Goal: Communication & Community: Participate in discussion

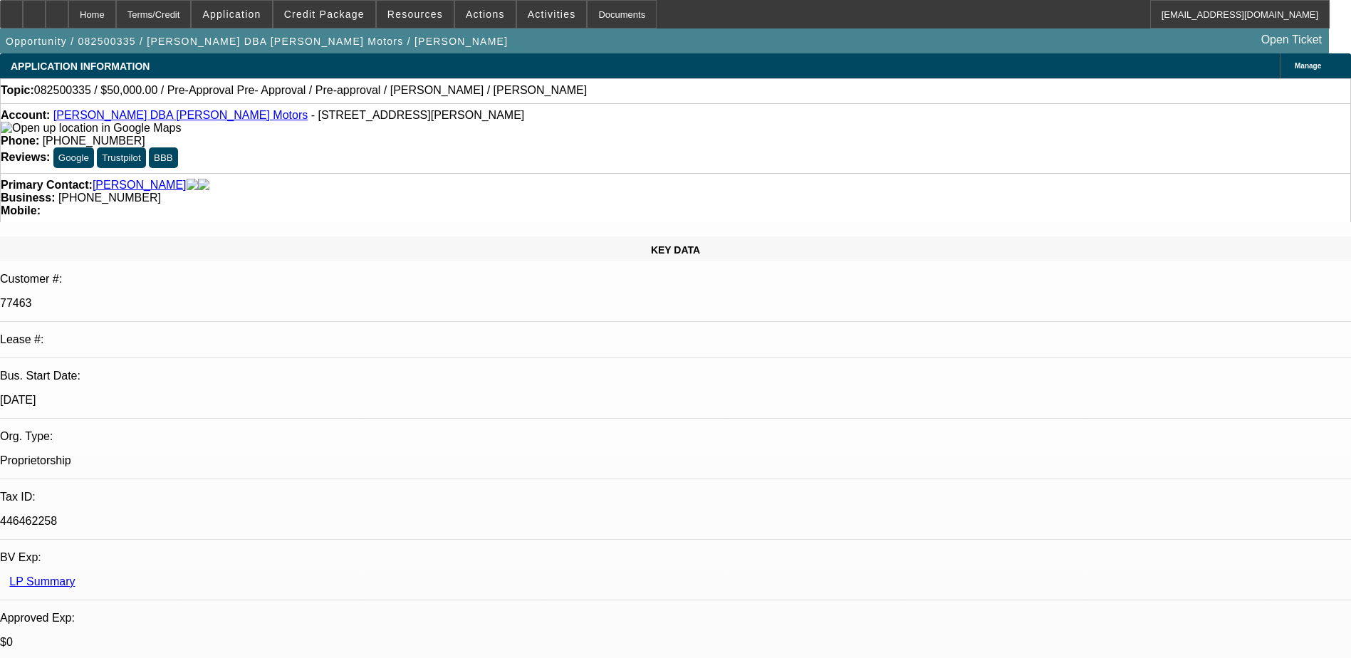
select select "0"
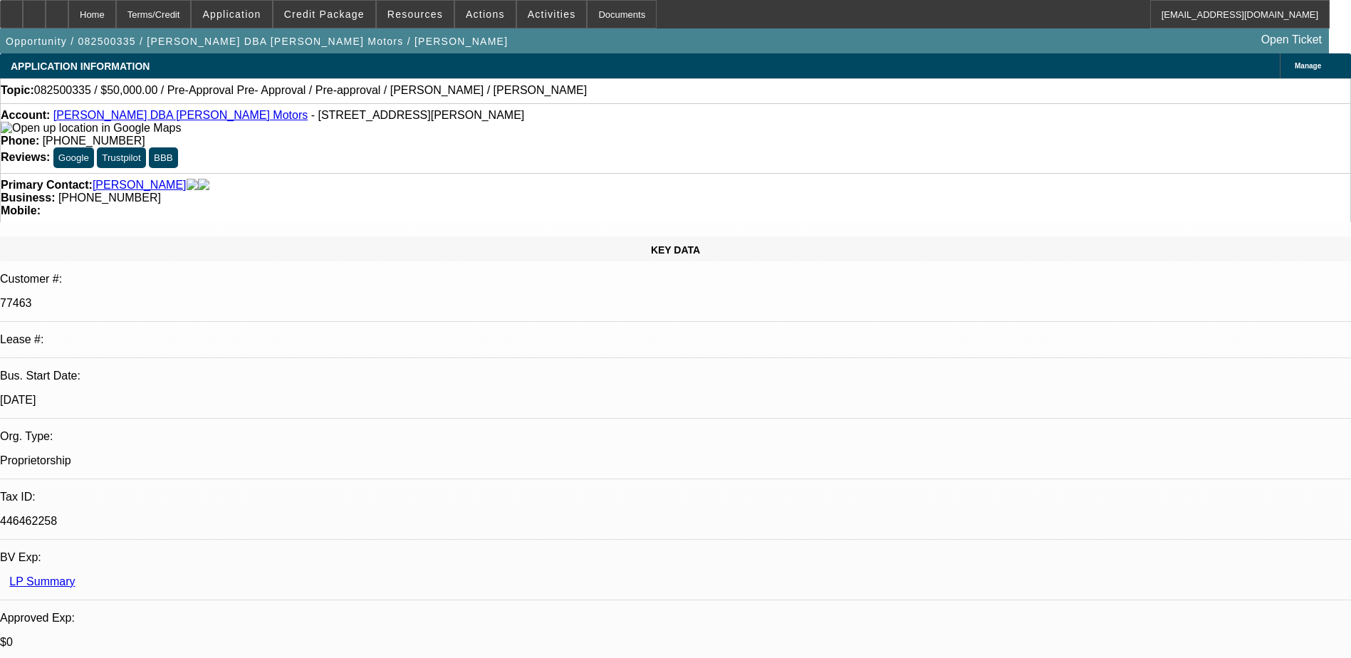
select select "0"
select select "2"
select select "0"
select select "1"
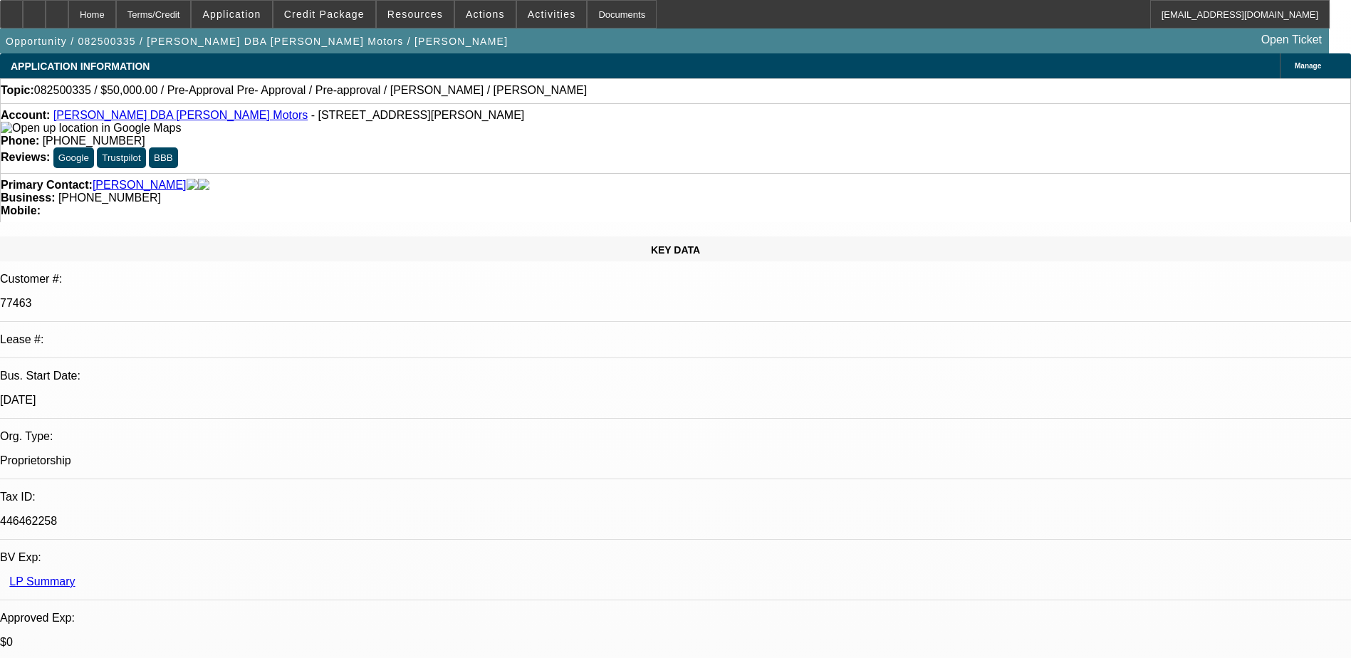
select select "1"
select select "6"
select select "1"
select select "6"
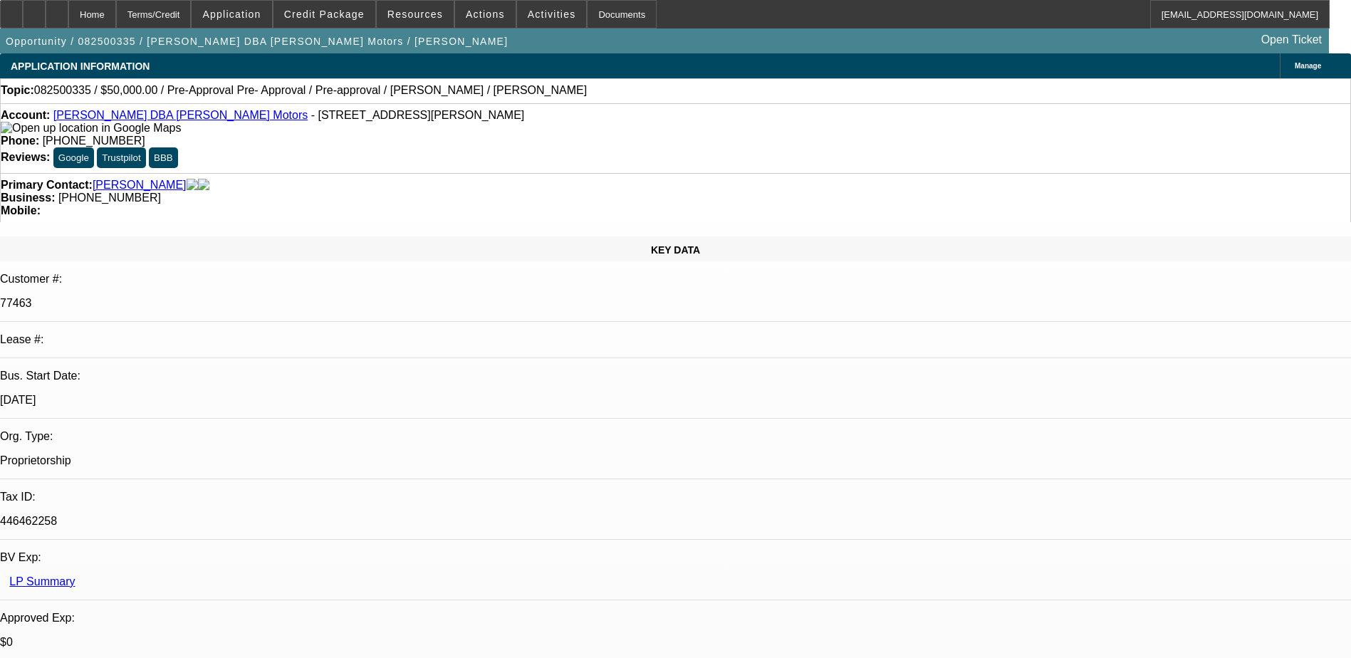
select select "1"
select select "2"
select select "6"
drag, startPoint x: 561, startPoint y: 118, endPoint x: 496, endPoint y: 120, distance: 65.5
click at [496, 135] on div "Phone: [PHONE_NUMBER]" at bounding box center [676, 141] width 1350 height 13
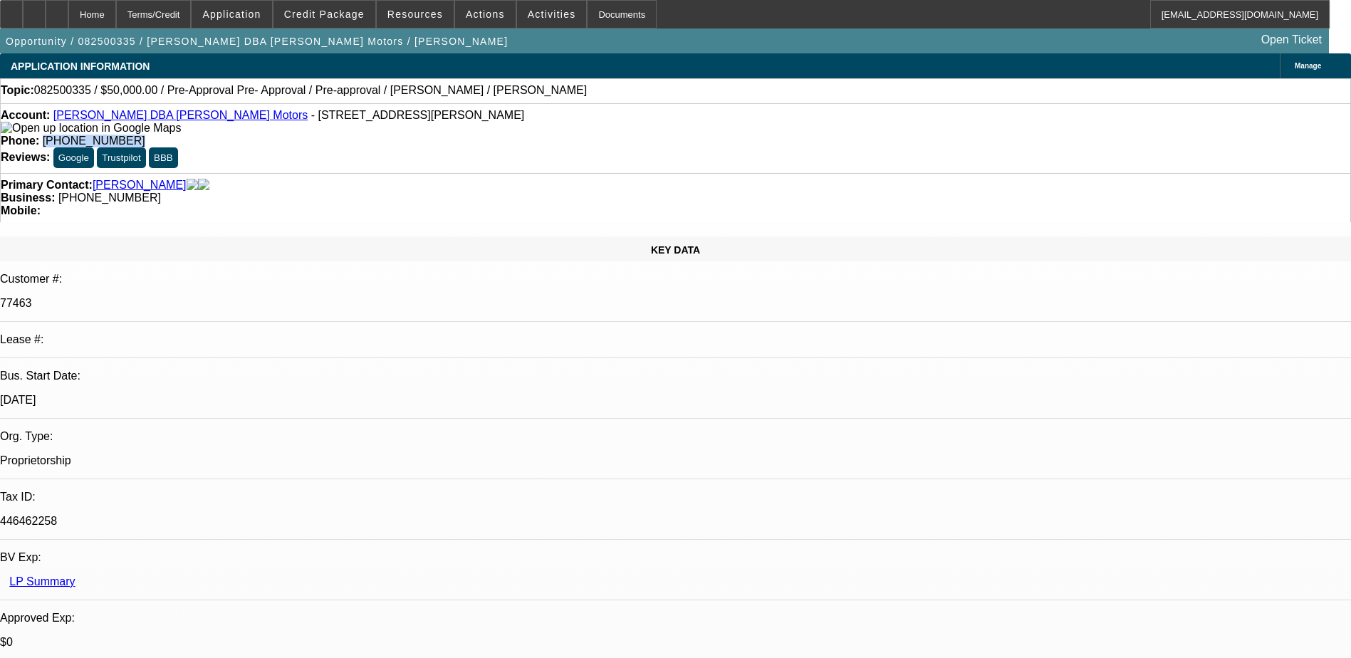
drag, startPoint x: 496, startPoint y: 120, endPoint x: 515, endPoint y: 120, distance: 19.2
copy span "[PHONE_NUMBER]"
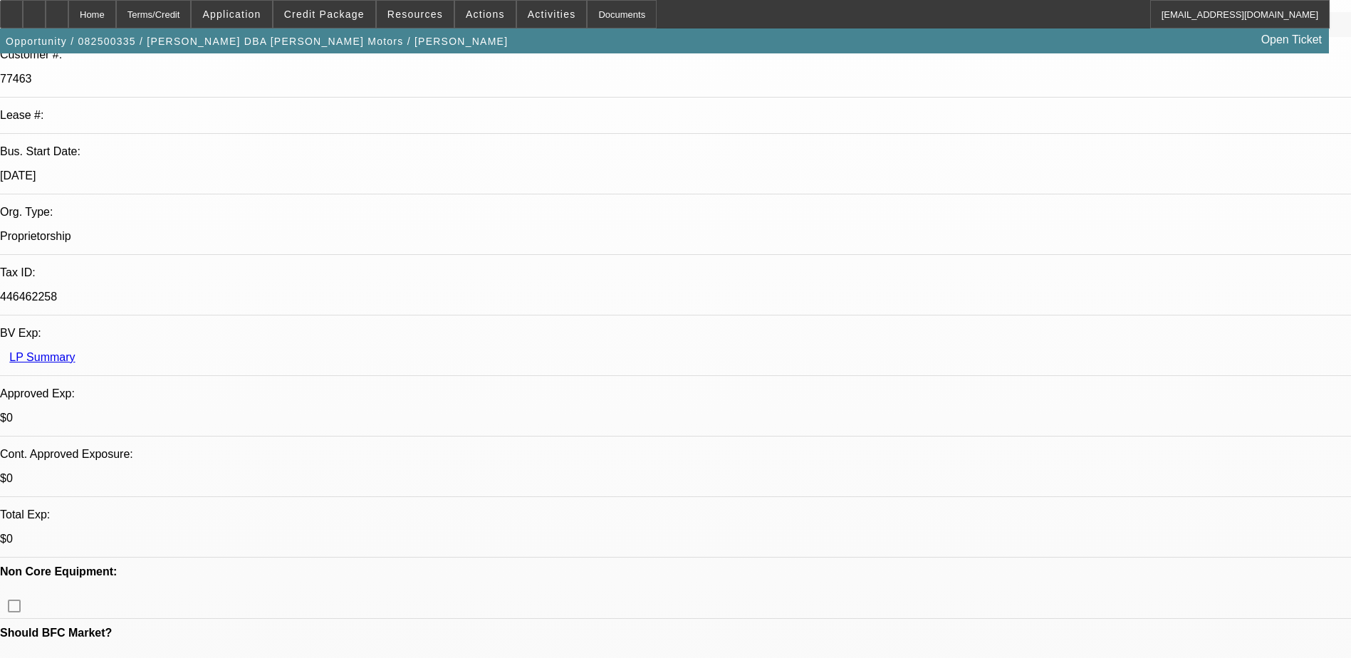
scroll to position [214, 0]
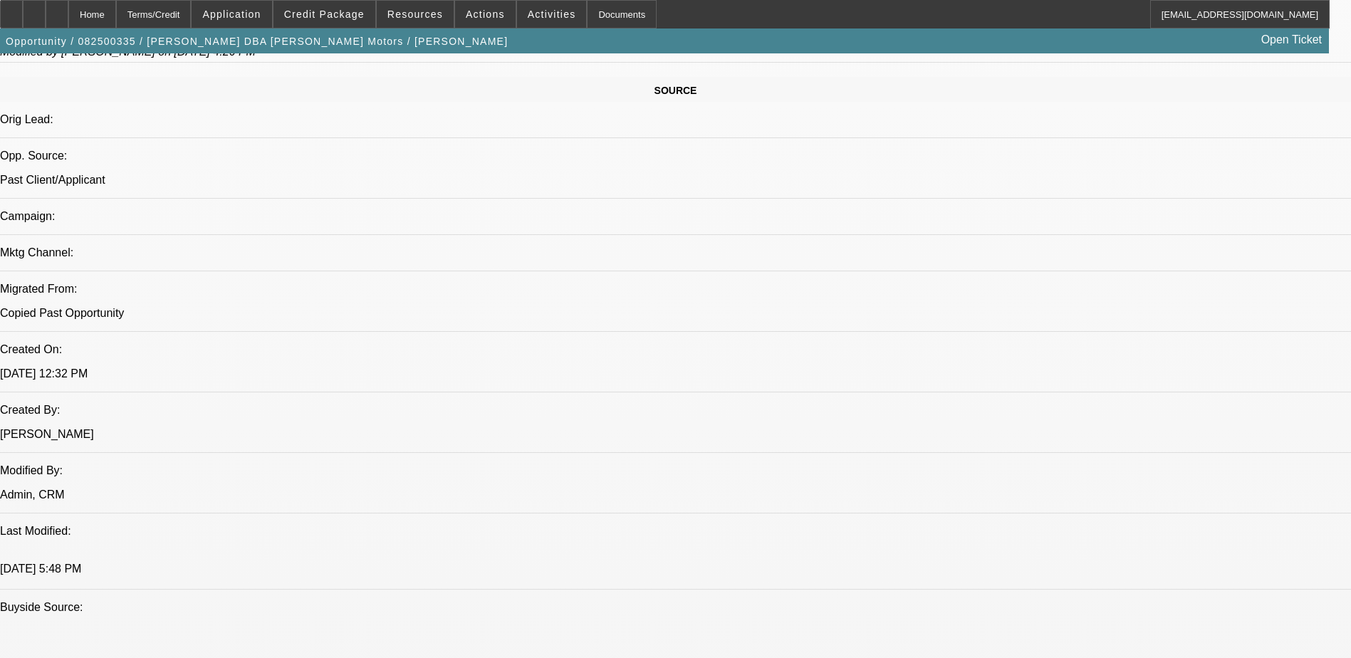
scroll to position [855, 0]
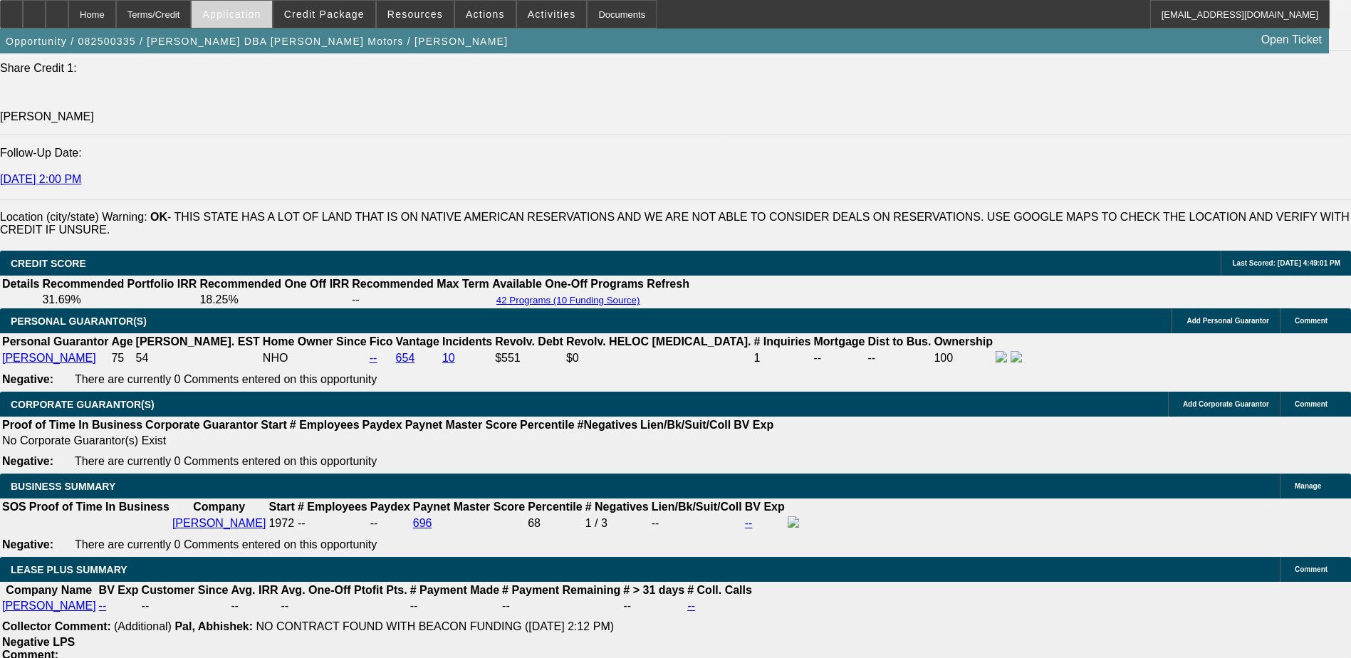
scroll to position [1923, 0]
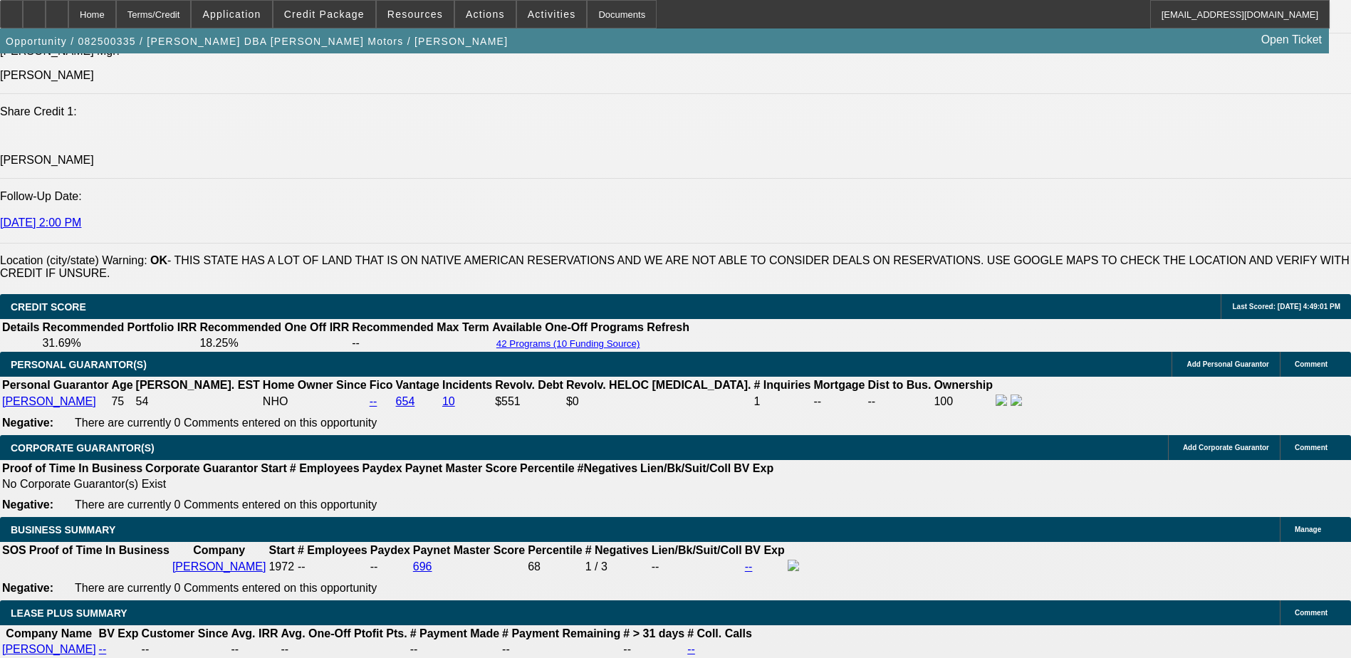
type input "$20,000.00"
type input "UNKNOWN"
type input "$1,192.79"
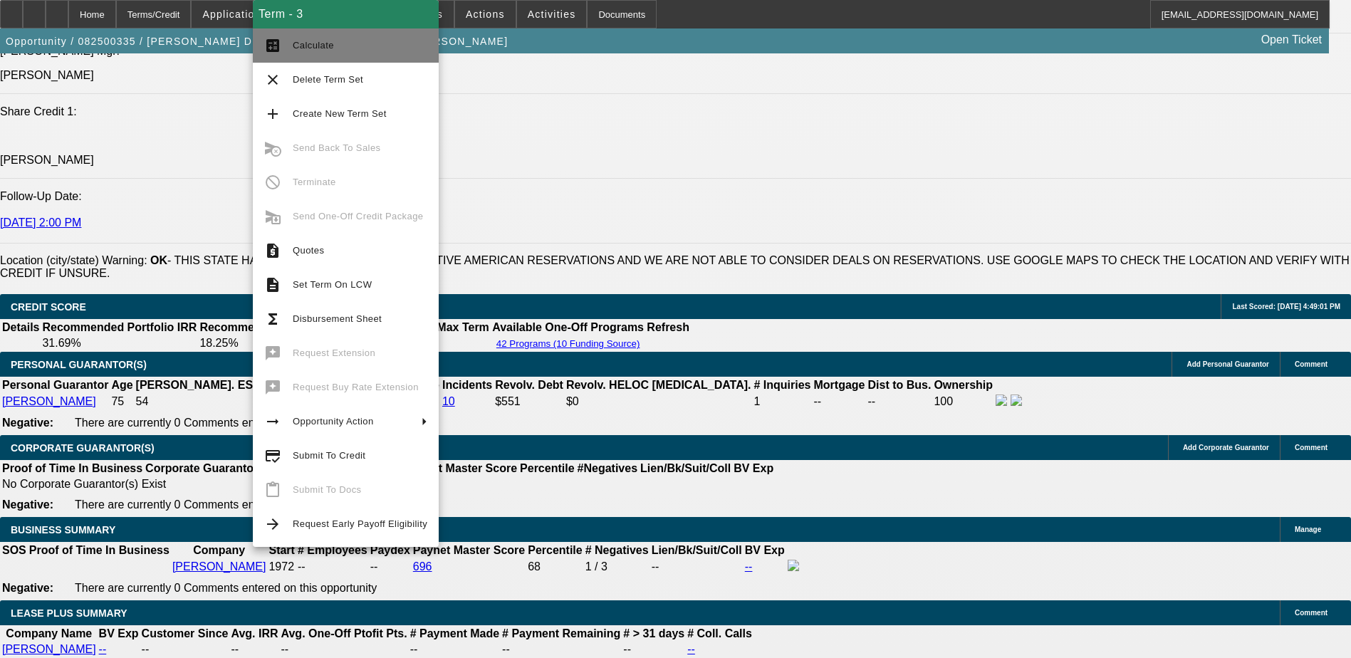
click at [348, 41] on span "Calculate" at bounding box center [360, 45] width 135 height 17
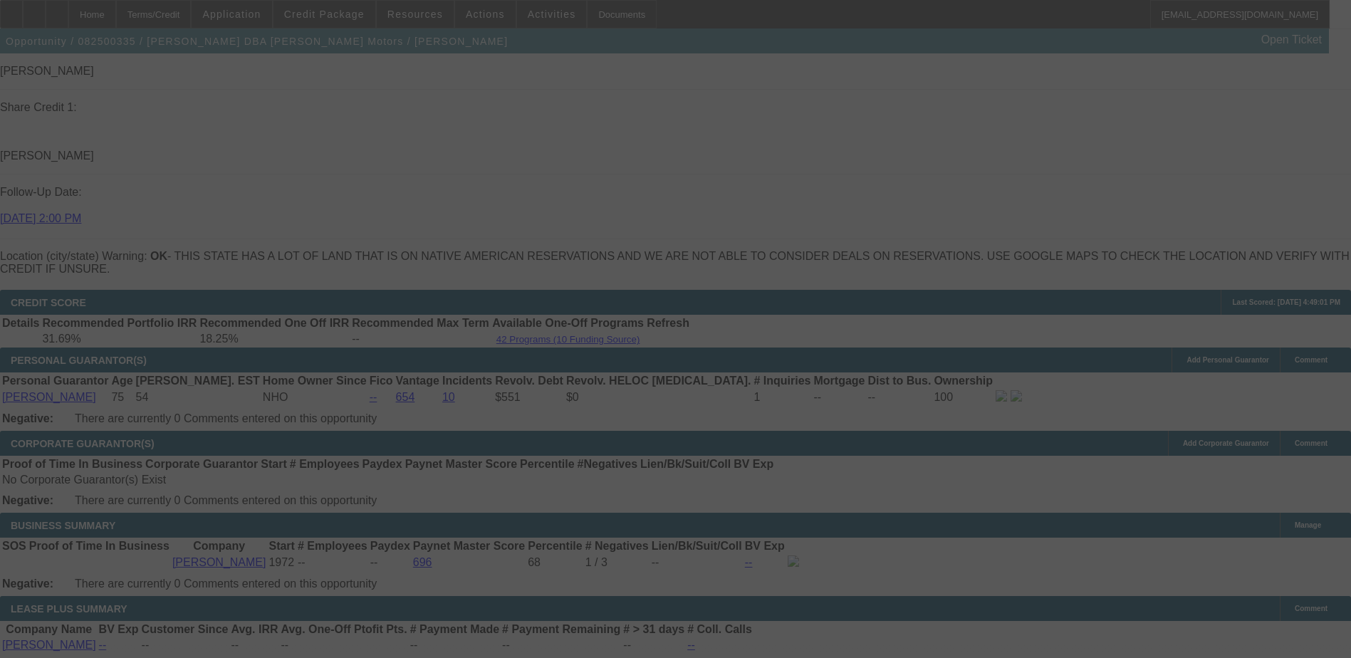
scroll to position [2065, 0]
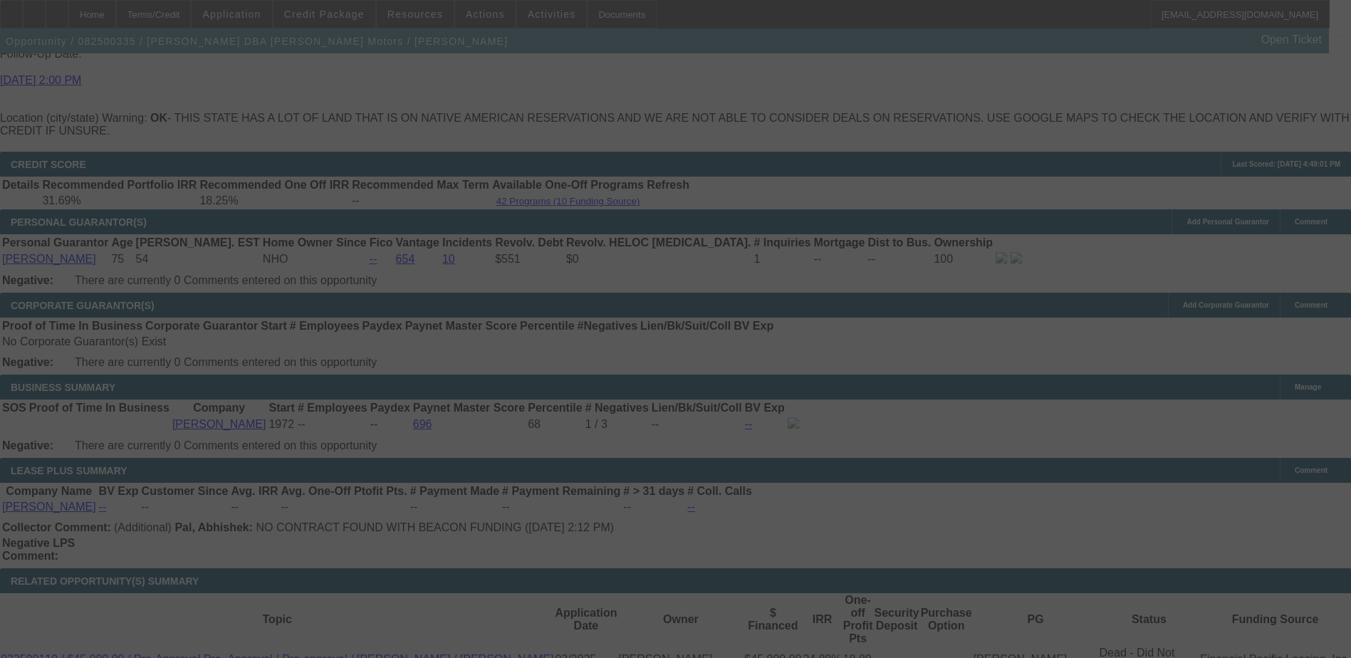
select select "0"
select select "6"
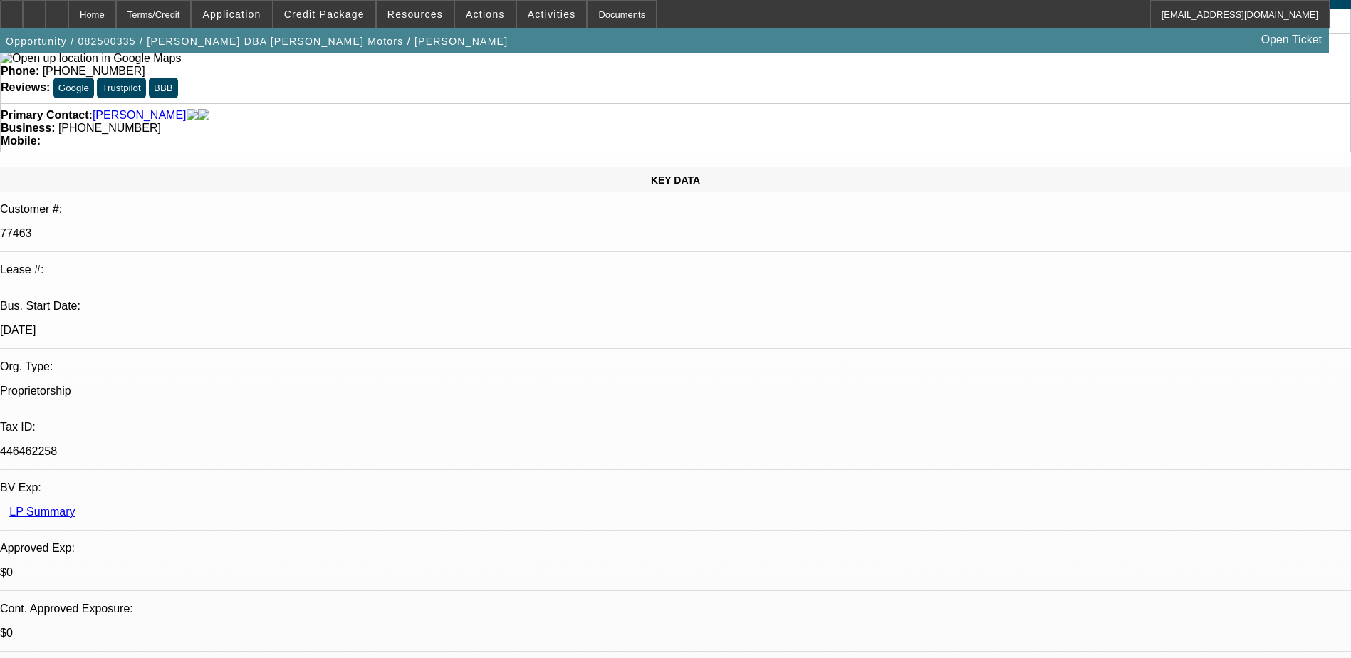
scroll to position [0, 0]
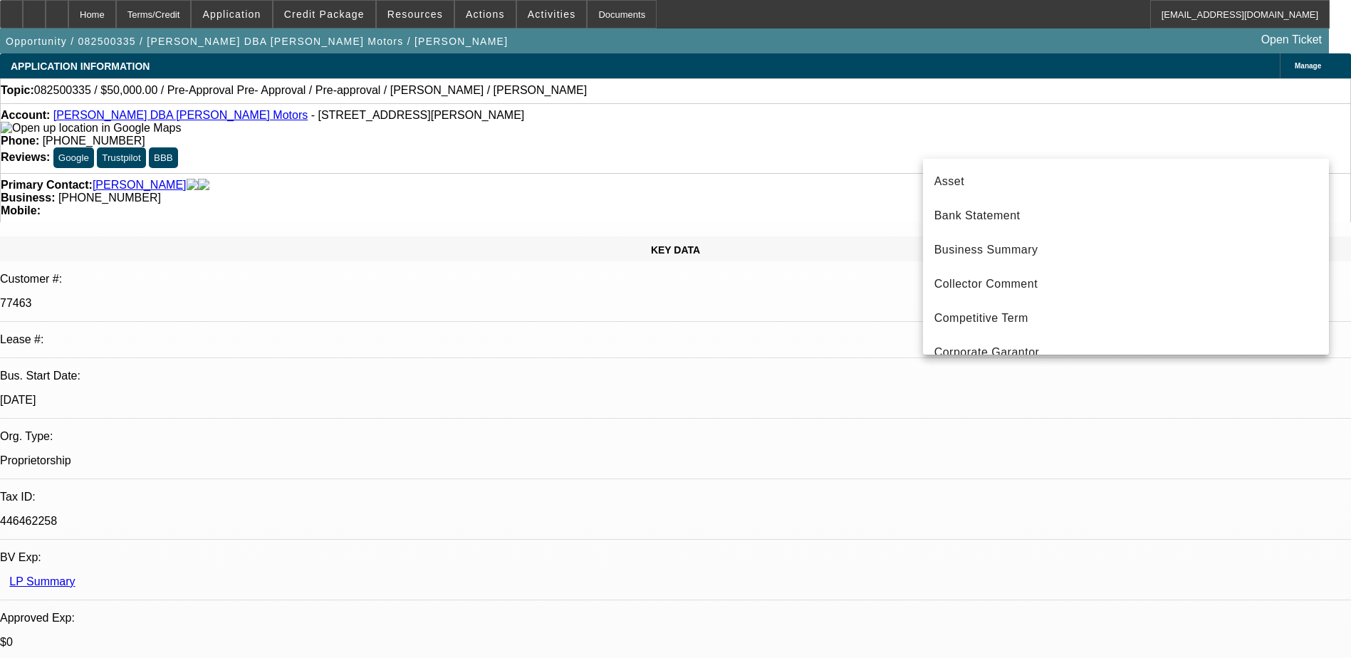
scroll to position [118, 0]
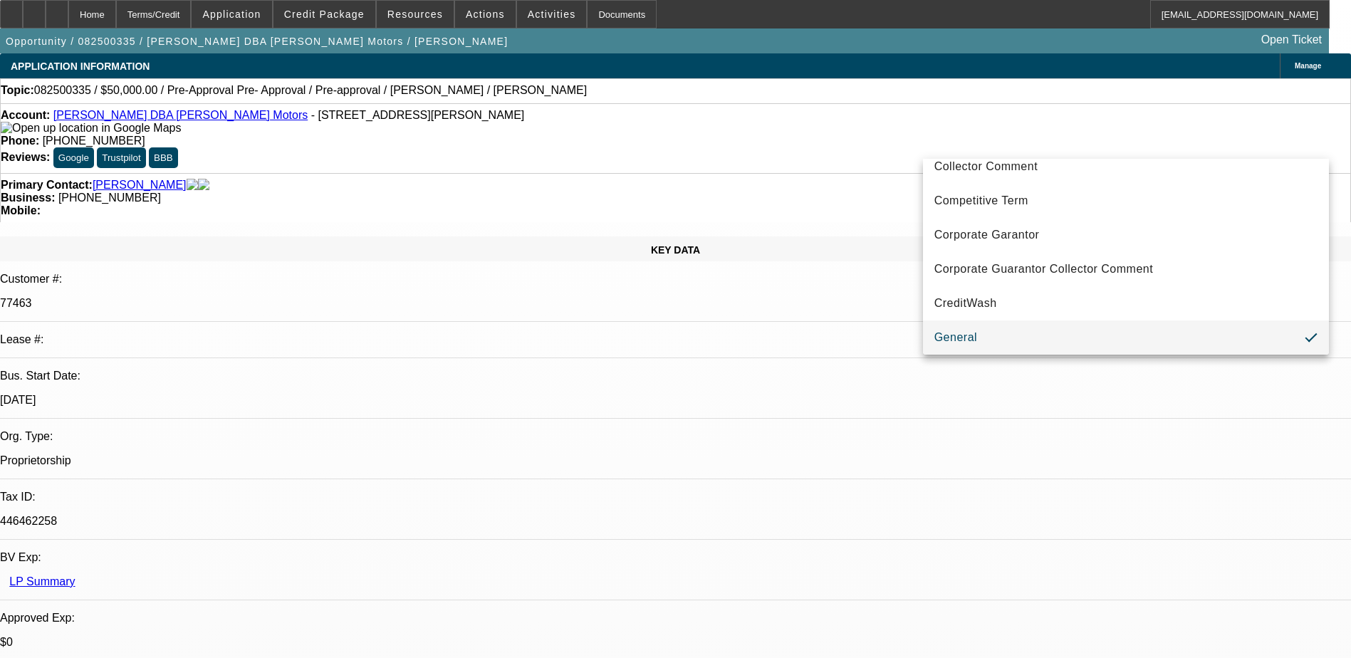
click at [1026, 131] on div at bounding box center [675, 329] width 1351 height 658
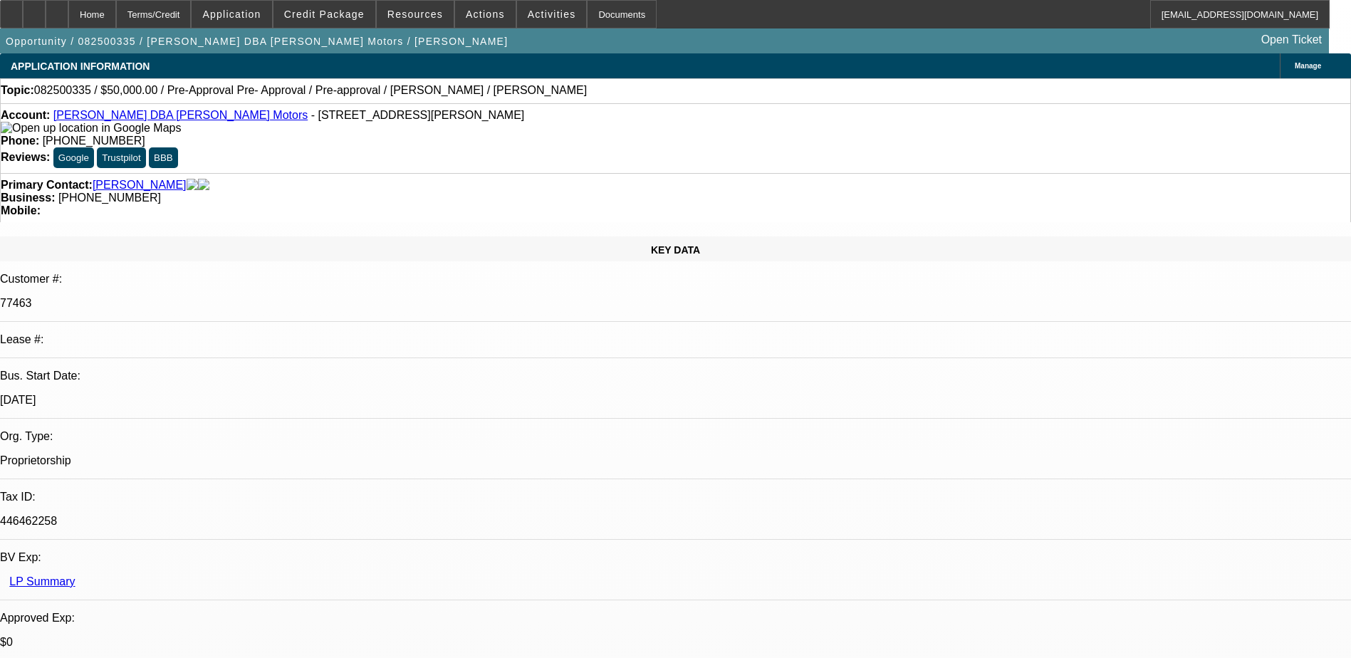
radio input "true"
type textarea "checking out Ford [DATE]. Wants to trade in some of his trucks and assumed hell…"
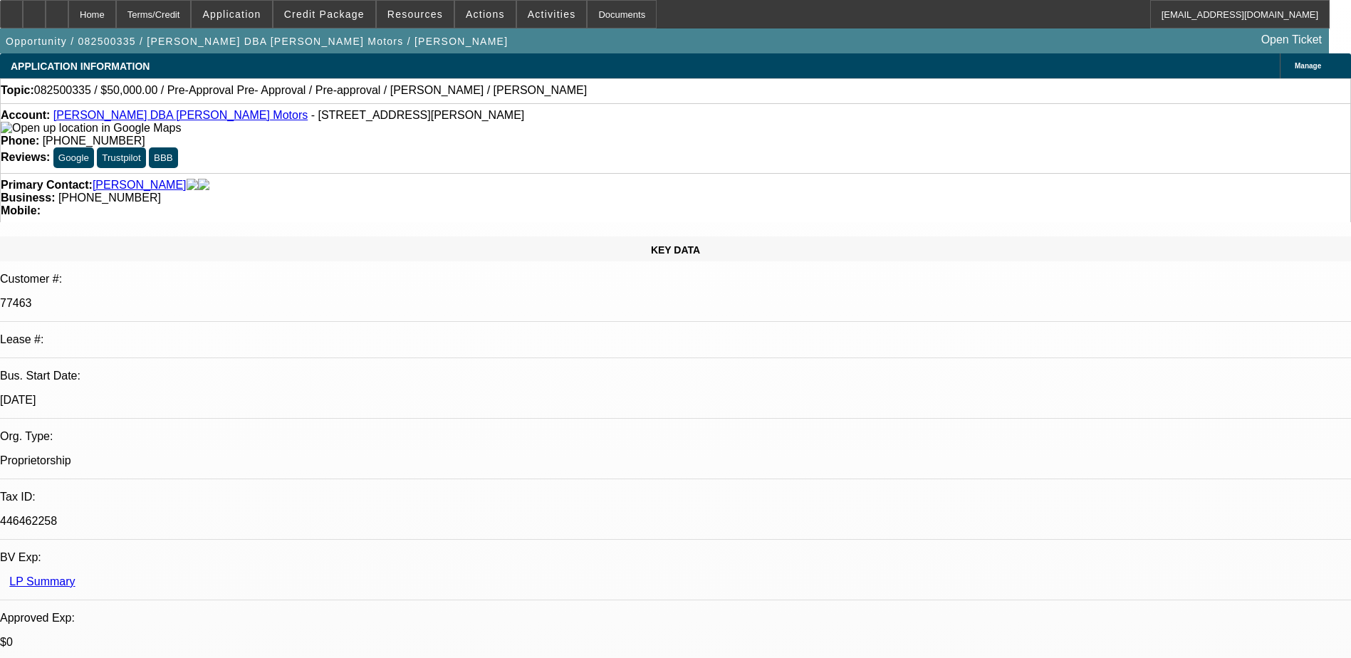
radio input "true"
